Goal: Check status: Check status

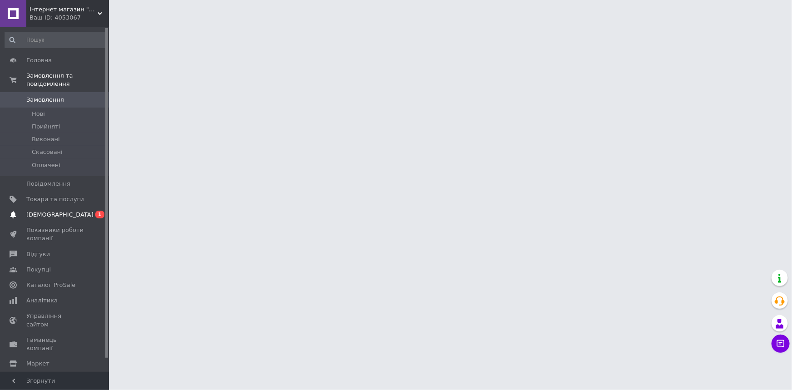
click at [63, 211] on span "[DEMOGRAPHIC_DATA]" at bounding box center [55, 215] width 58 height 8
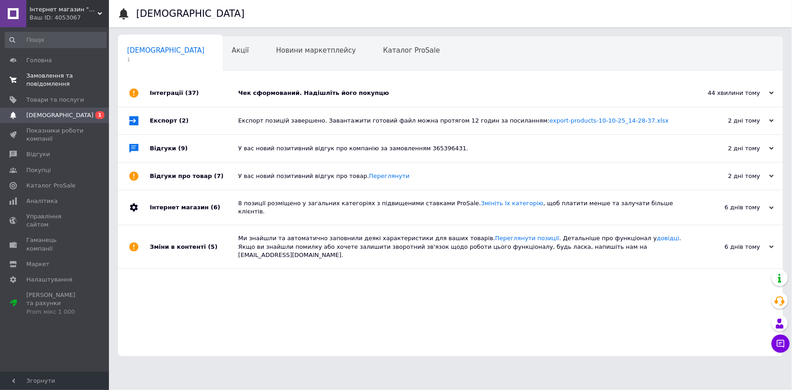
click at [57, 77] on span "Замовлення та повідомлення" at bounding box center [55, 80] width 58 height 16
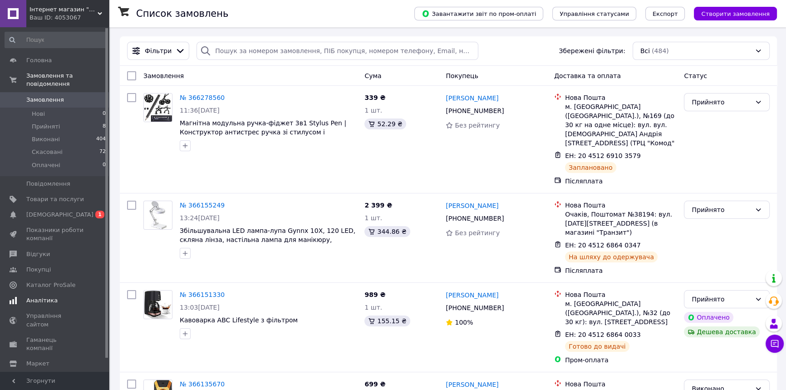
click at [51, 296] on span "Аналітика" at bounding box center [41, 300] width 31 height 8
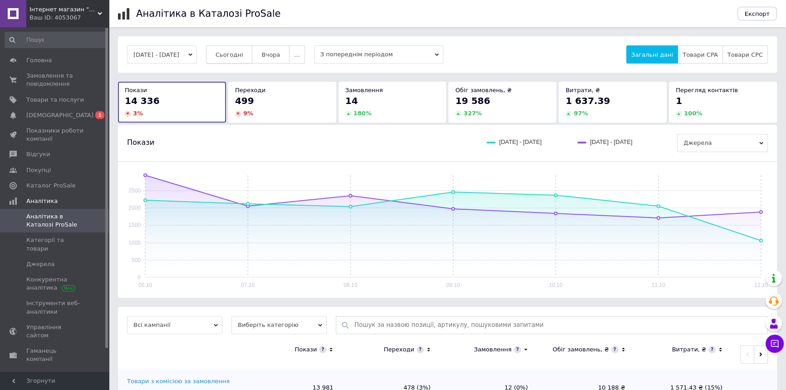
click at [231, 61] on button "Сьогодні" at bounding box center [229, 54] width 47 height 18
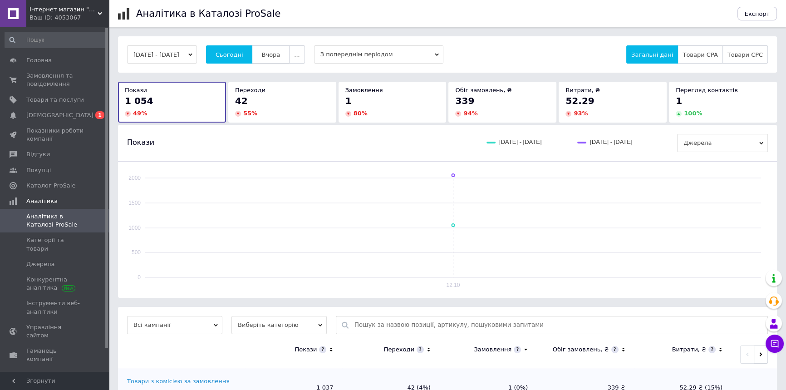
click at [280, 54] on span "Вчора" at bounding box center [270, 54] width 19 height 7
